Goal: Task Accomplishment & Management: Use online tool/utility

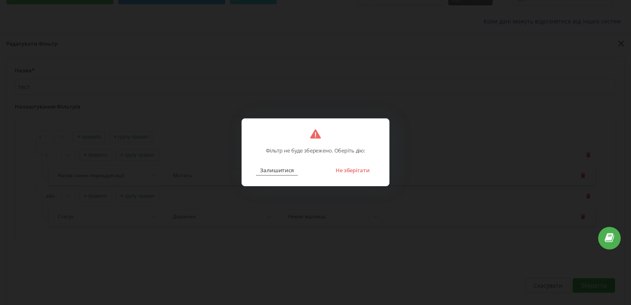
click at [265, 168] on button "Залишитися" at bounding box center [277, 170] width 42 height 11
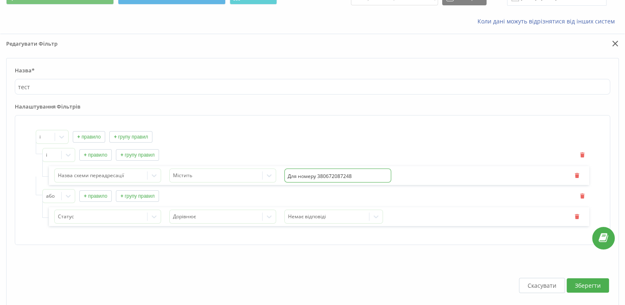
click at [327, 173] on input "Для номеру 380672087248" at bounding box center [337, 175] width 107 height 14
paste input "961781420"
type input "Для номеру 380961781420"
click at [244, 136] on div "і + правило + групу правил" at bounding box center [312, 137] width 553 height 14
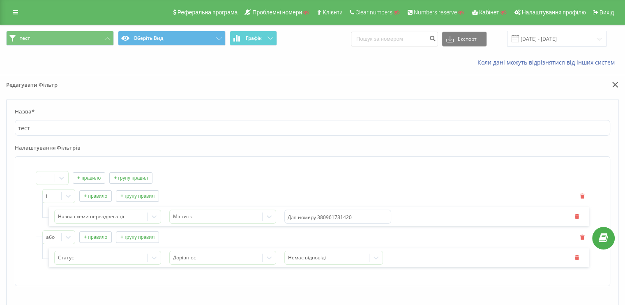
scroll to position [82, 0]
